Goal: Information Seeking & Learning: Learn about a topic

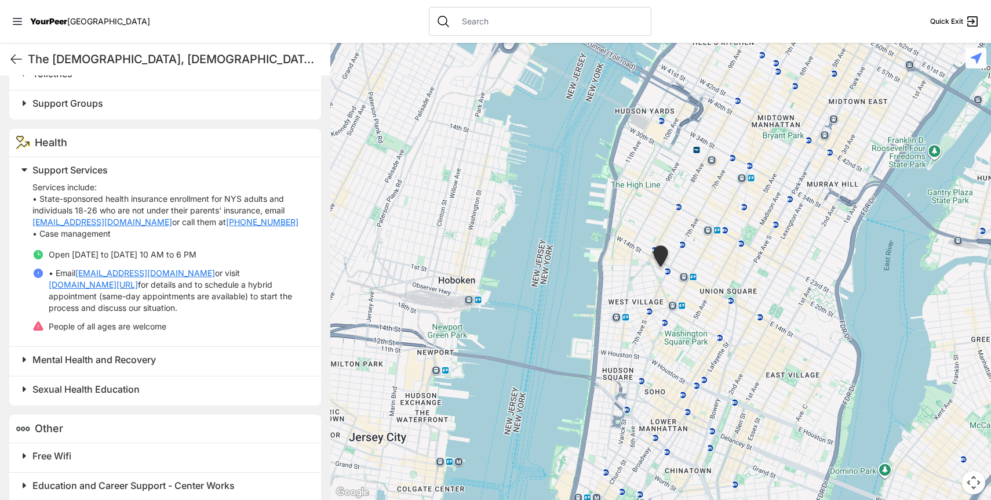
scroll to position [459, 0]
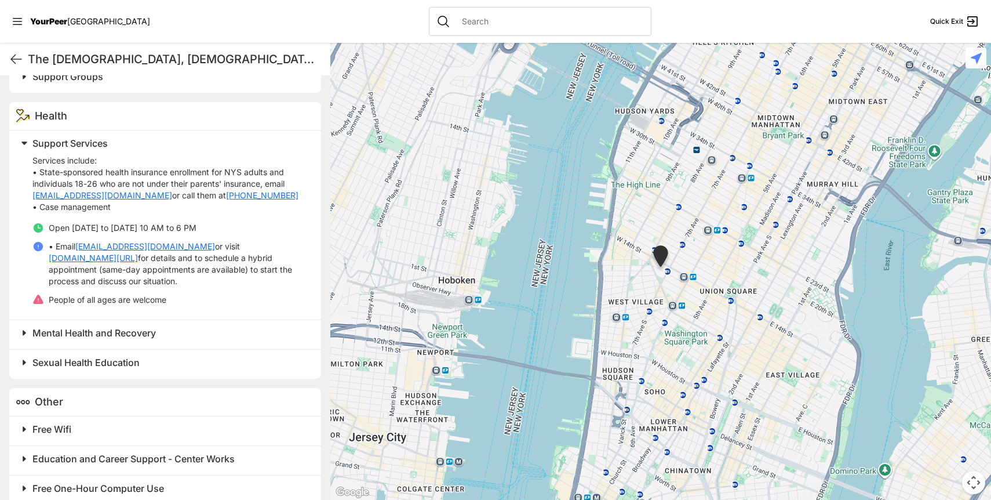
click at [24, 325] on span at bounding box center [169, 333] width 306 height 16
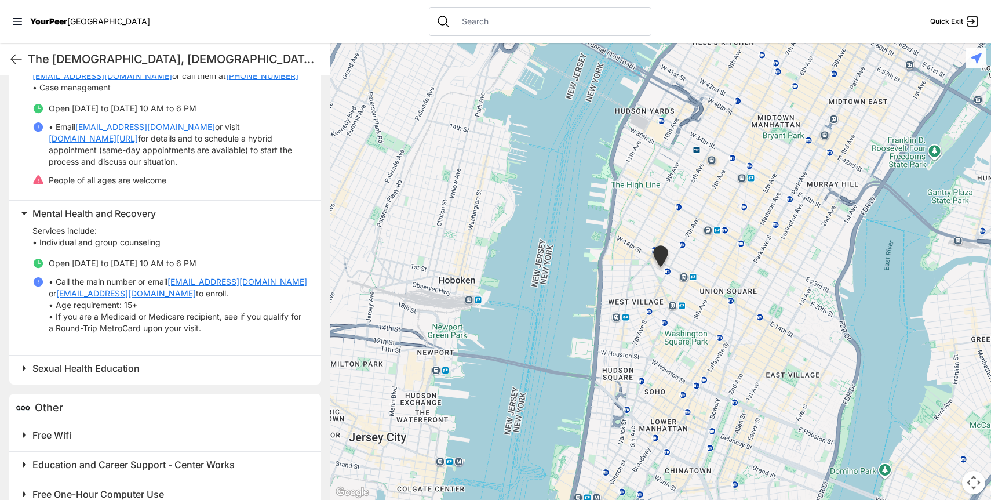
scroll to position [584, 0]
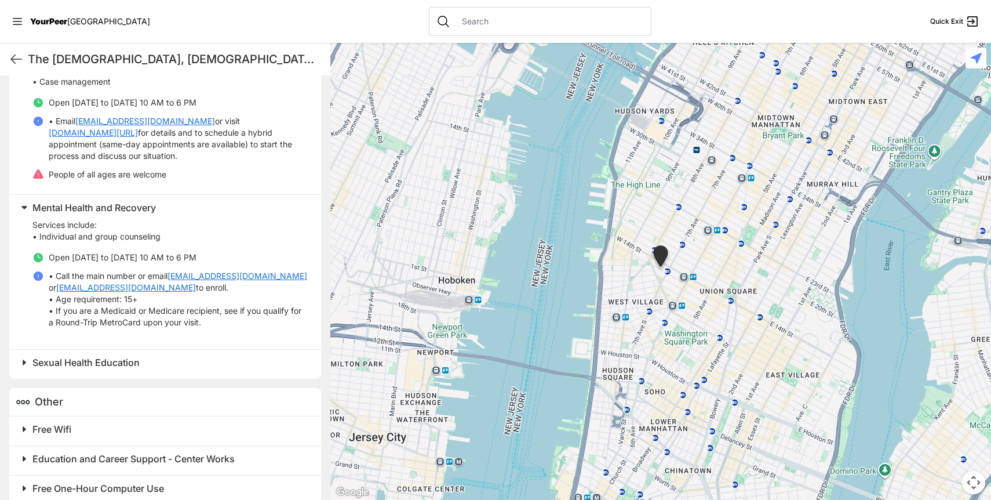
click at [27, 354] on span at bounding box center [169, 362] width 306 height 16
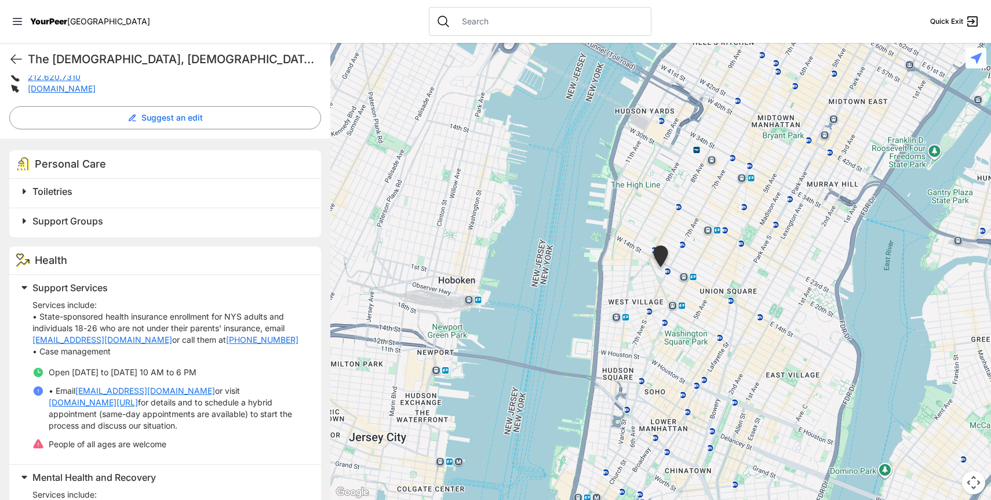
scroll to position [288, 0]
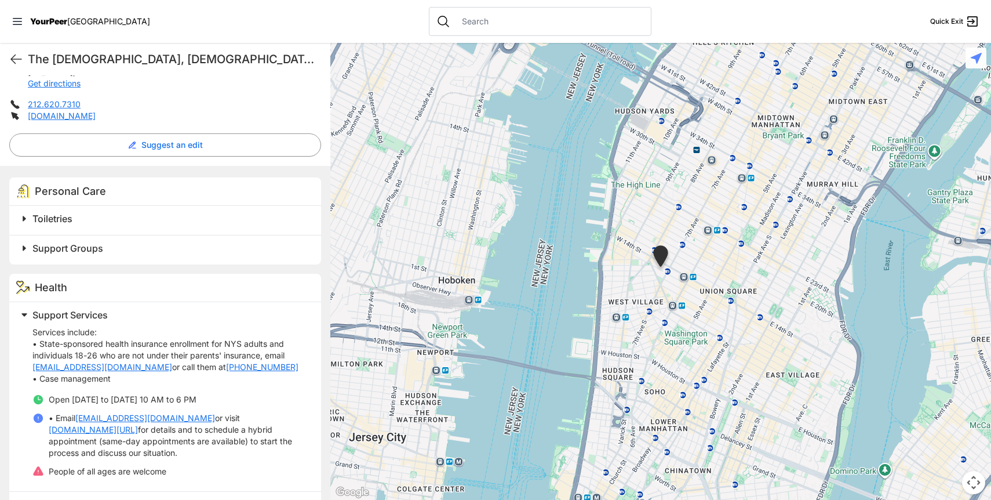
click at [23, 307] on span at bounding box center [169, 315] width 306 height 16
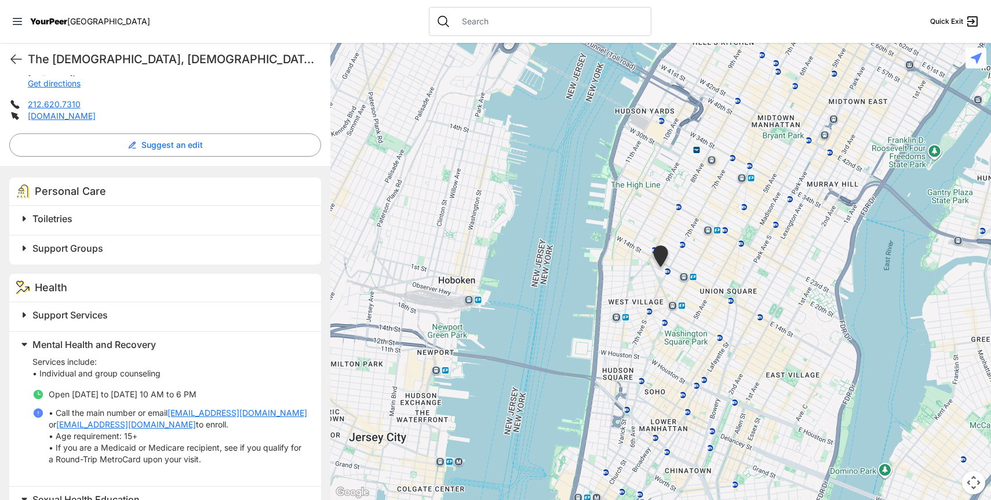
click at [23, 336] on span at bounding box center [169, 344] width 306 height 16
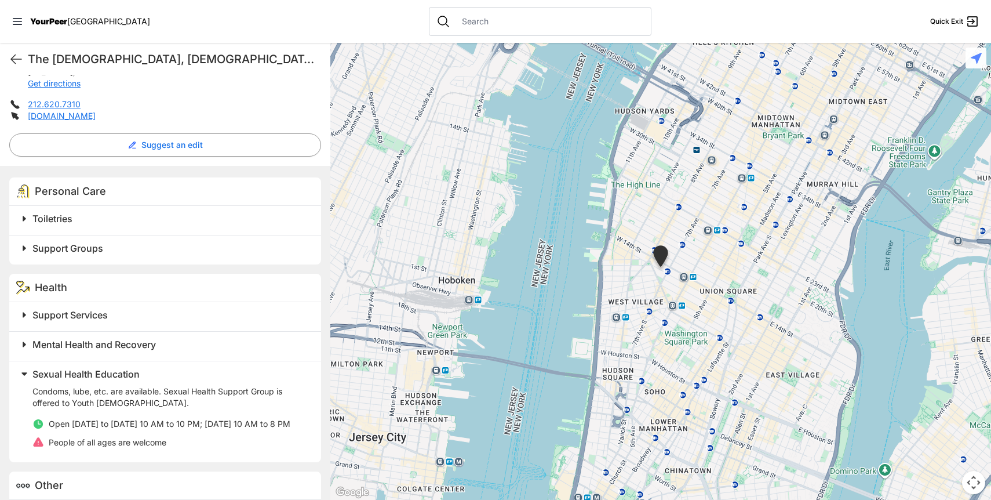
click at [28, 366] on span at bounding box center [169, 374] width 306 height 16
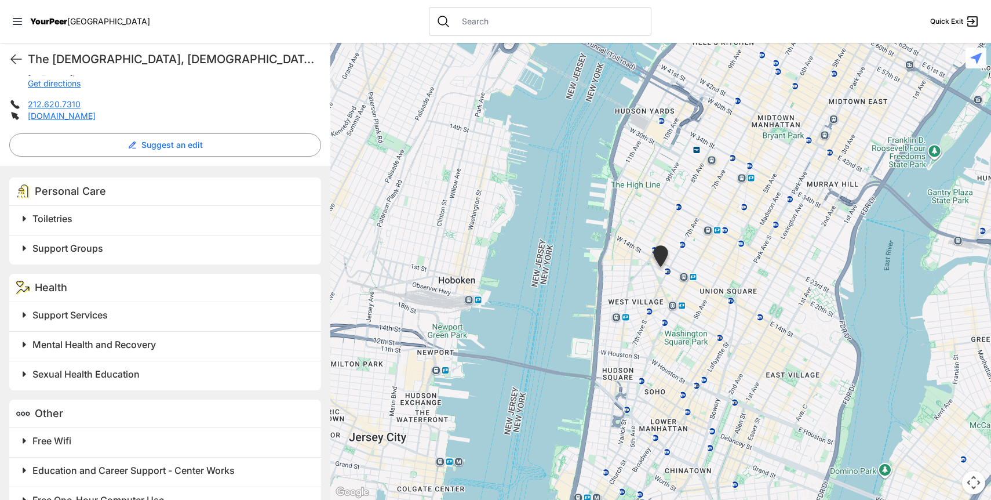
click at [20, 240] on span at bounding box center [169, 248] width 306 height 16
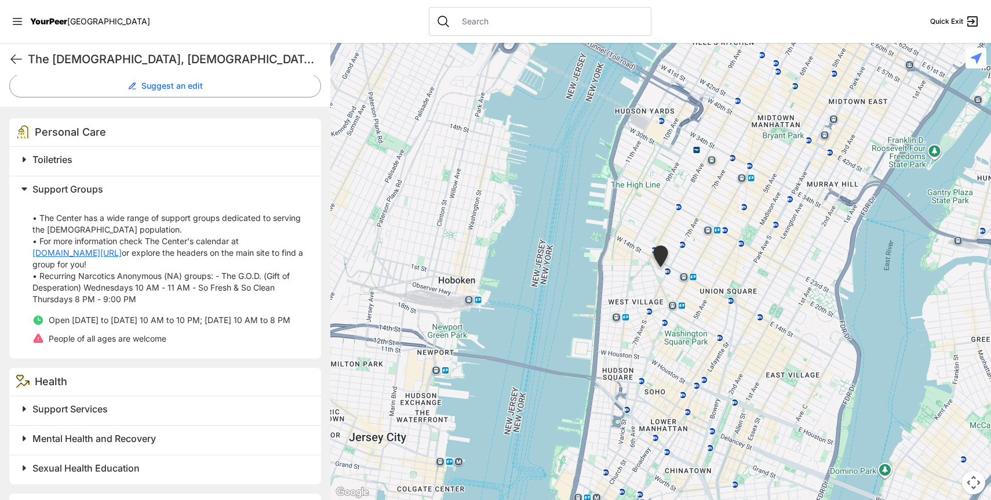
scroll to position [346, 0]
click at [22, 182] on span at bounding box center [169, 190] width 306 height 16
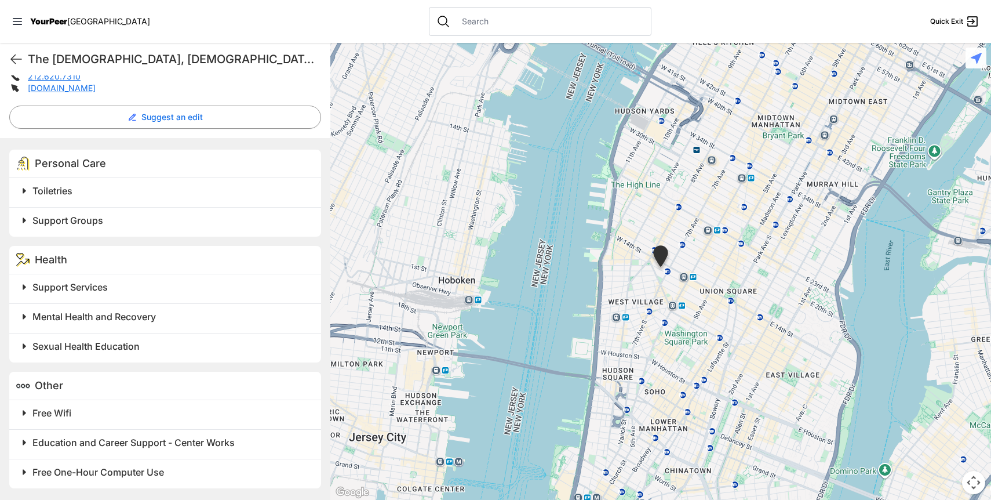
scroll to position [299, 0]
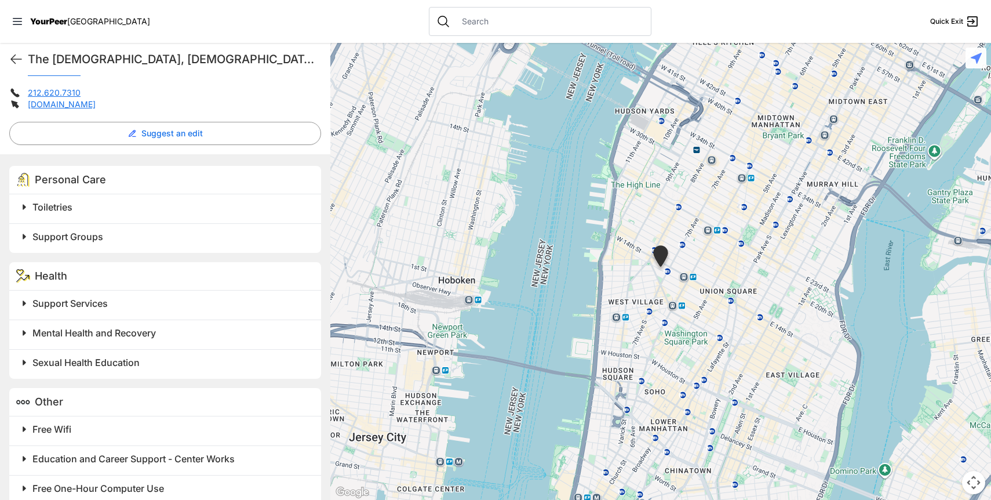
click at [24, 199] on span at bounding box center [169, 207] width 306 height 16
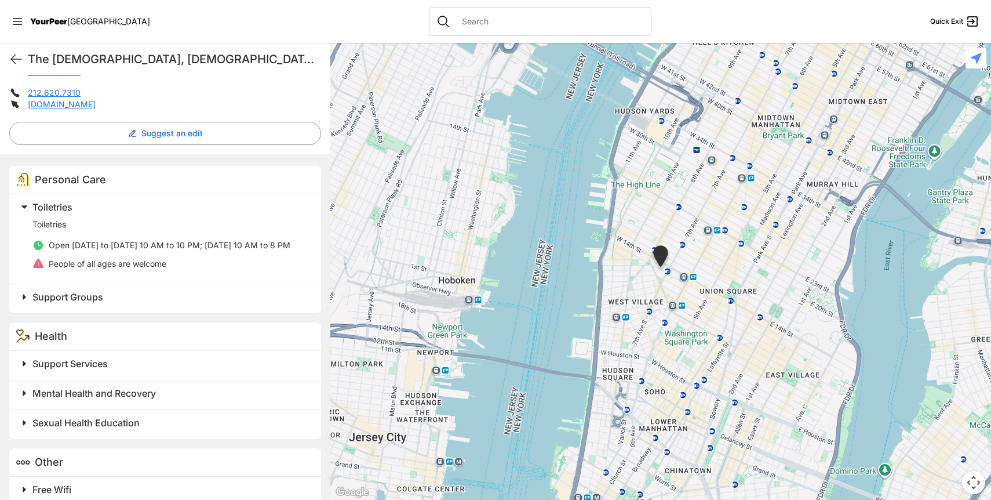
scroll to position [359, 0]
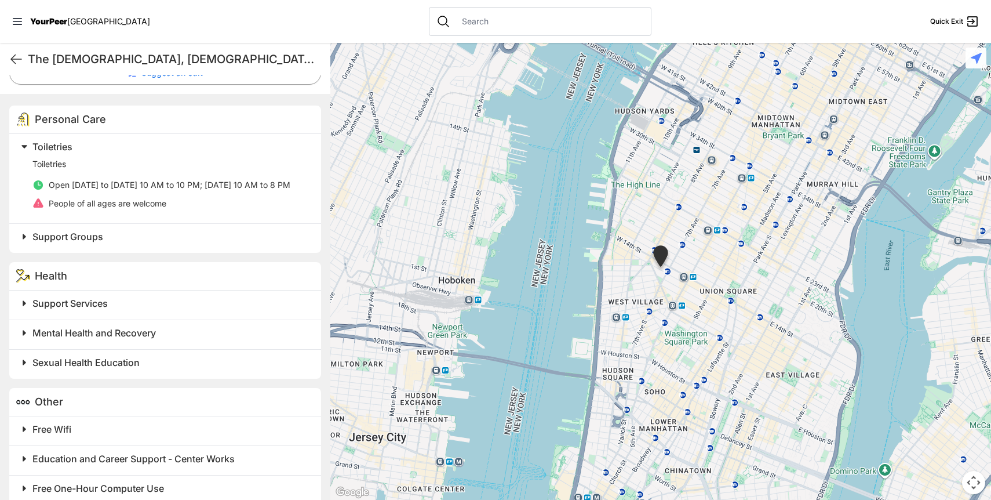
click at [23, 139] on span at bounding box center [169, 147] width 306 height 16
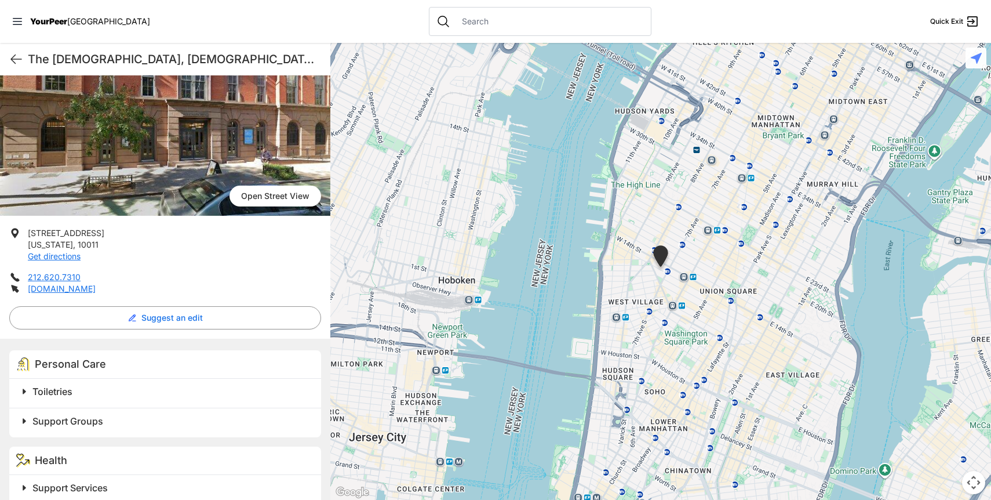
scroll to position [0, 0]
